Goal: Check status

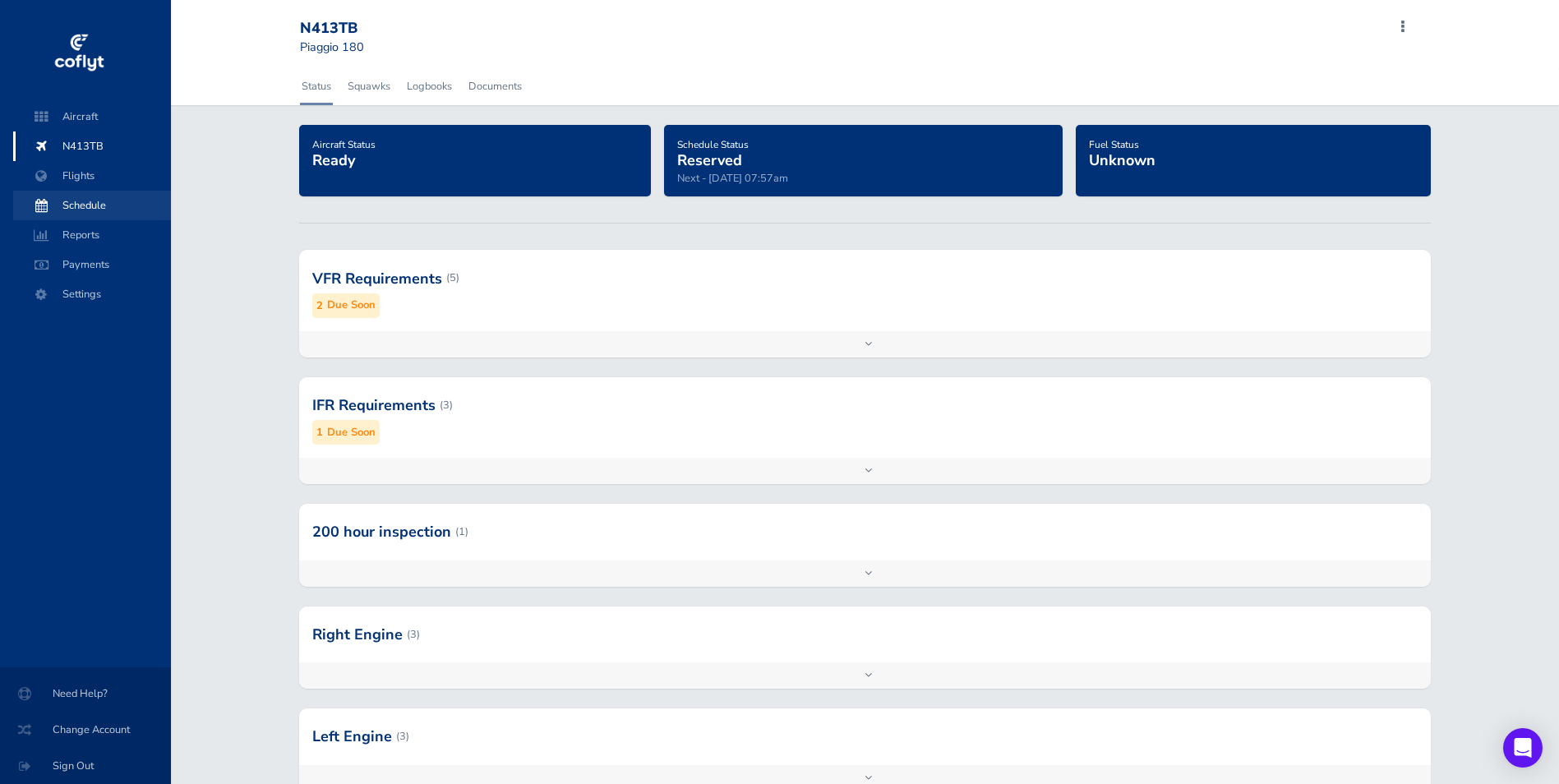
click at [102, 203] on span "Schedule" at bounding box center [92, 205] width 125 height 30
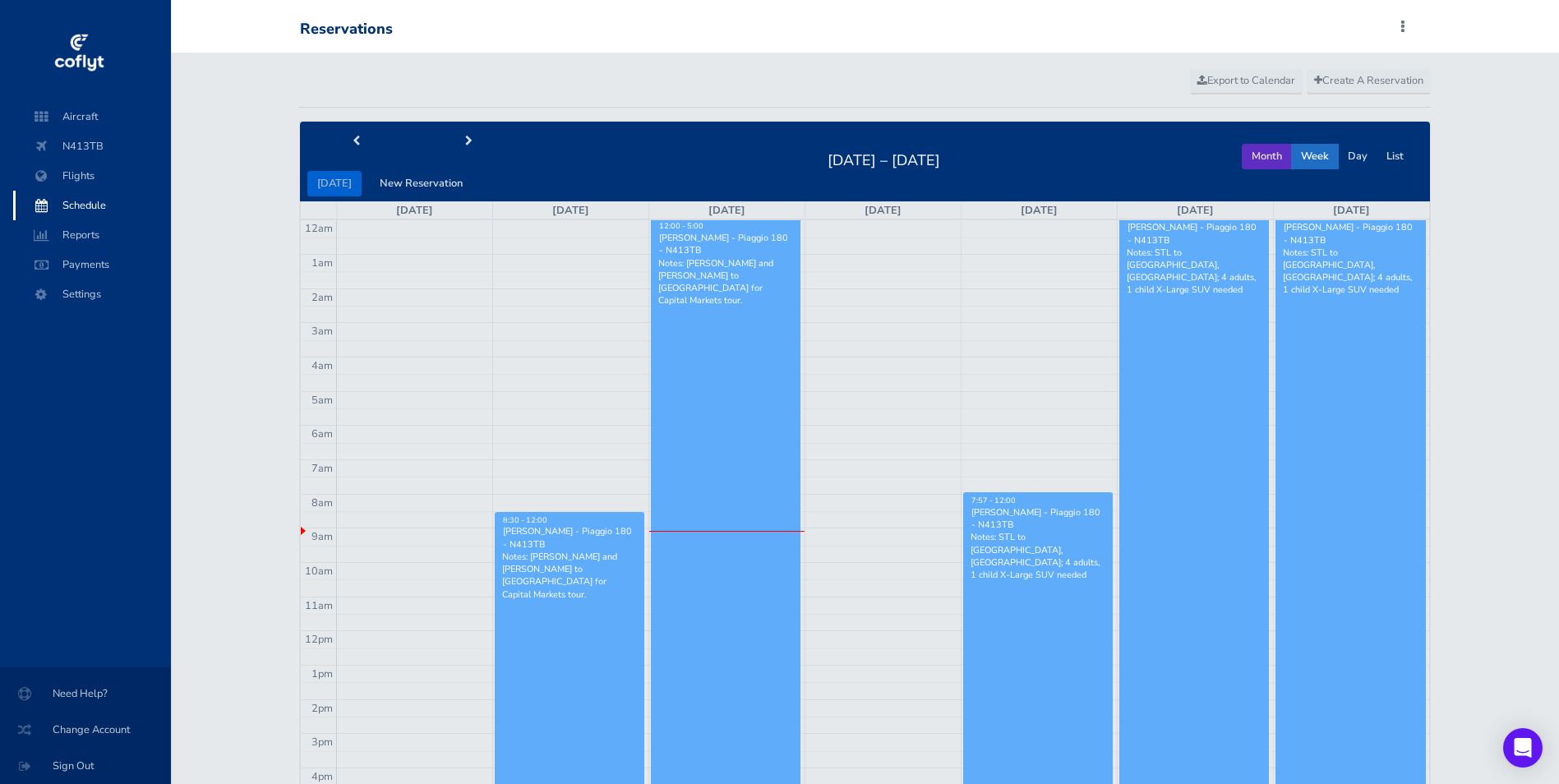
click at [1274, 149] on button "Month" at bounding box center [1266, 156] width 50 height 25
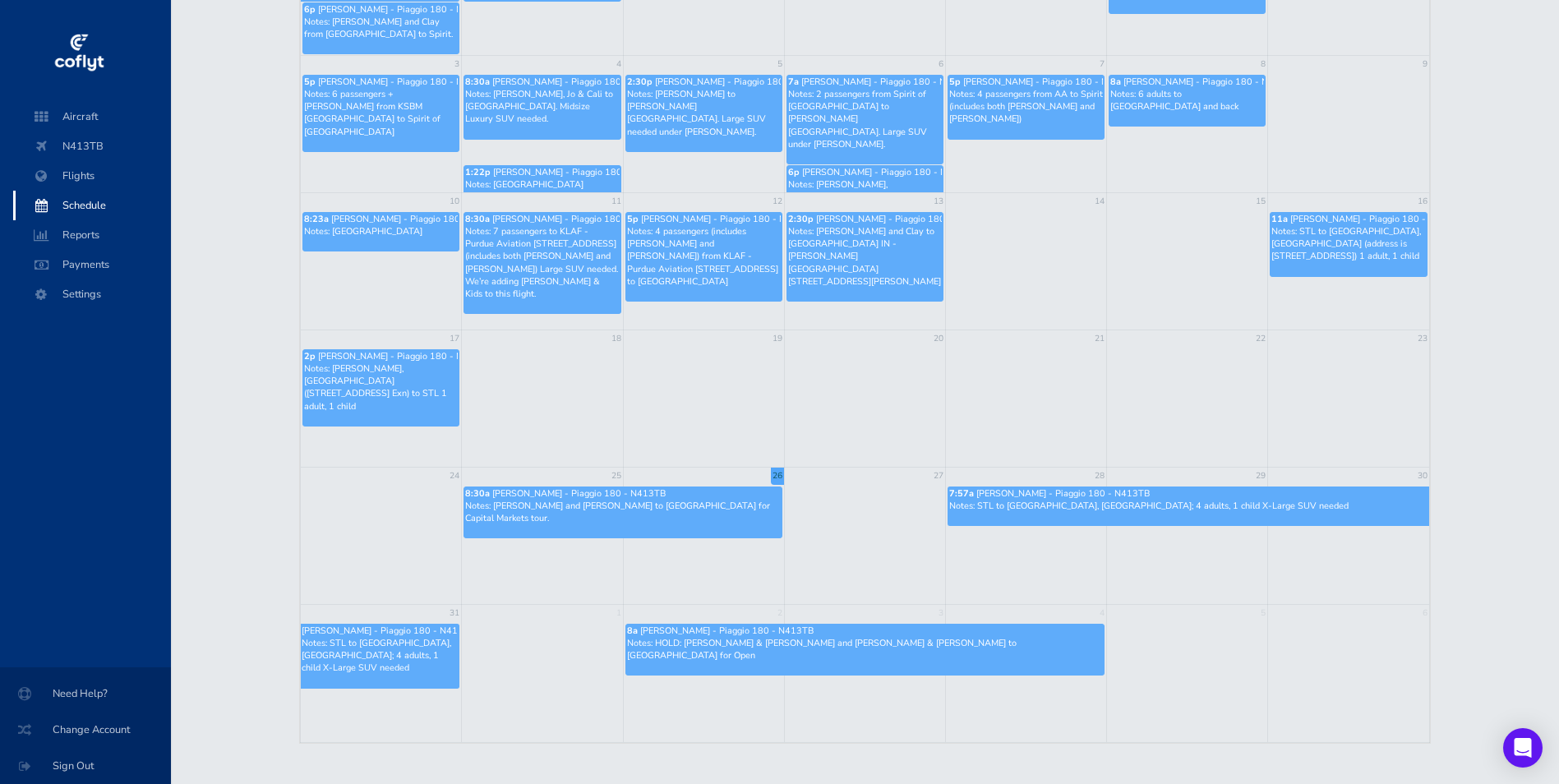
scroll to position [320, 0]
